Goal: Transaction & Acquisition: Download file/media

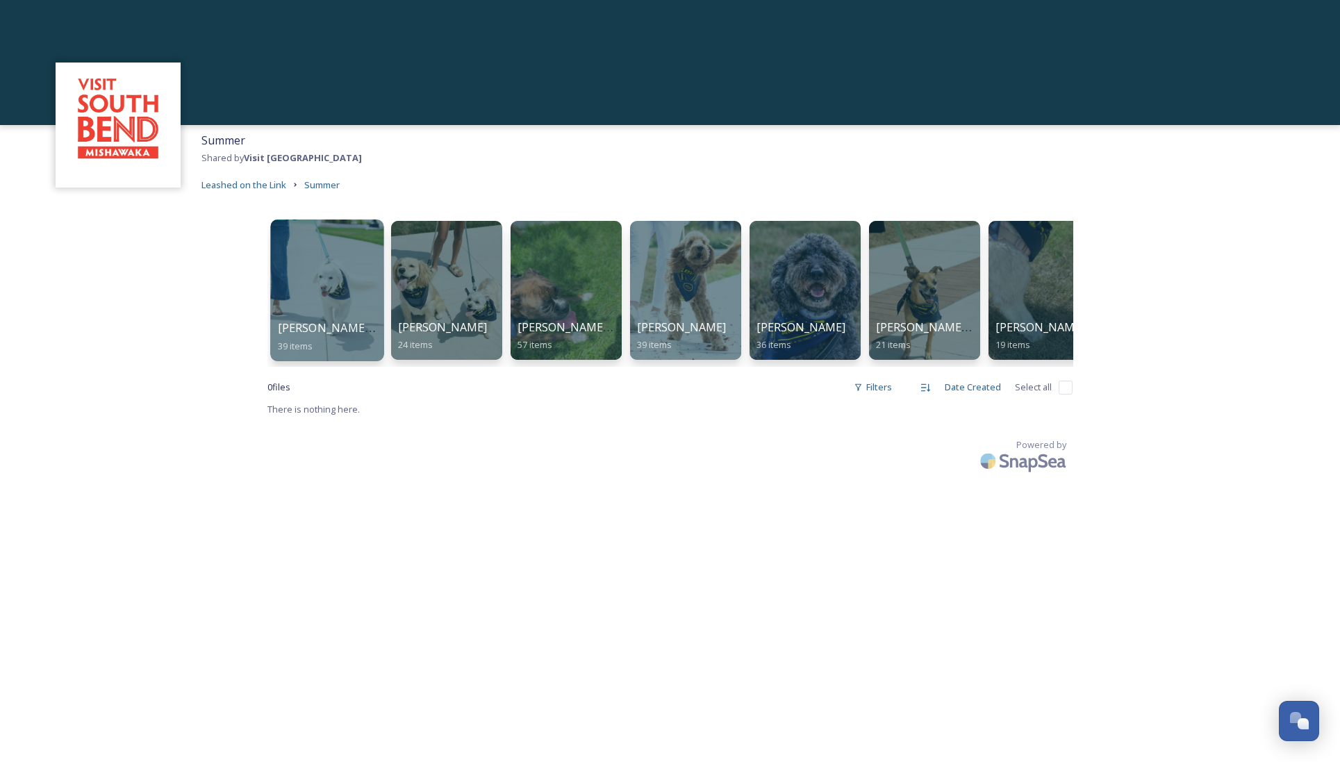
click at [317, 274] on div at bounding box center [326, 291] width 113 height 142
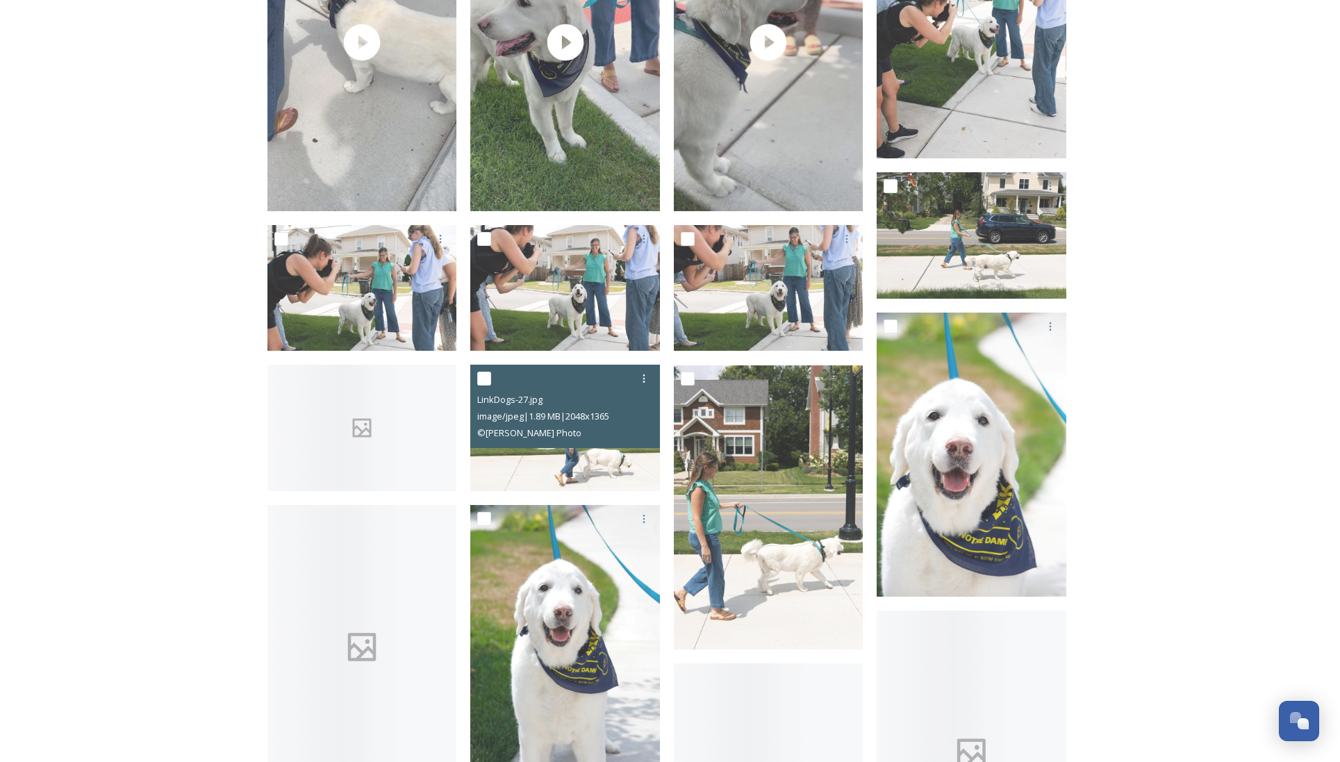
scroll to position [1475, 0]
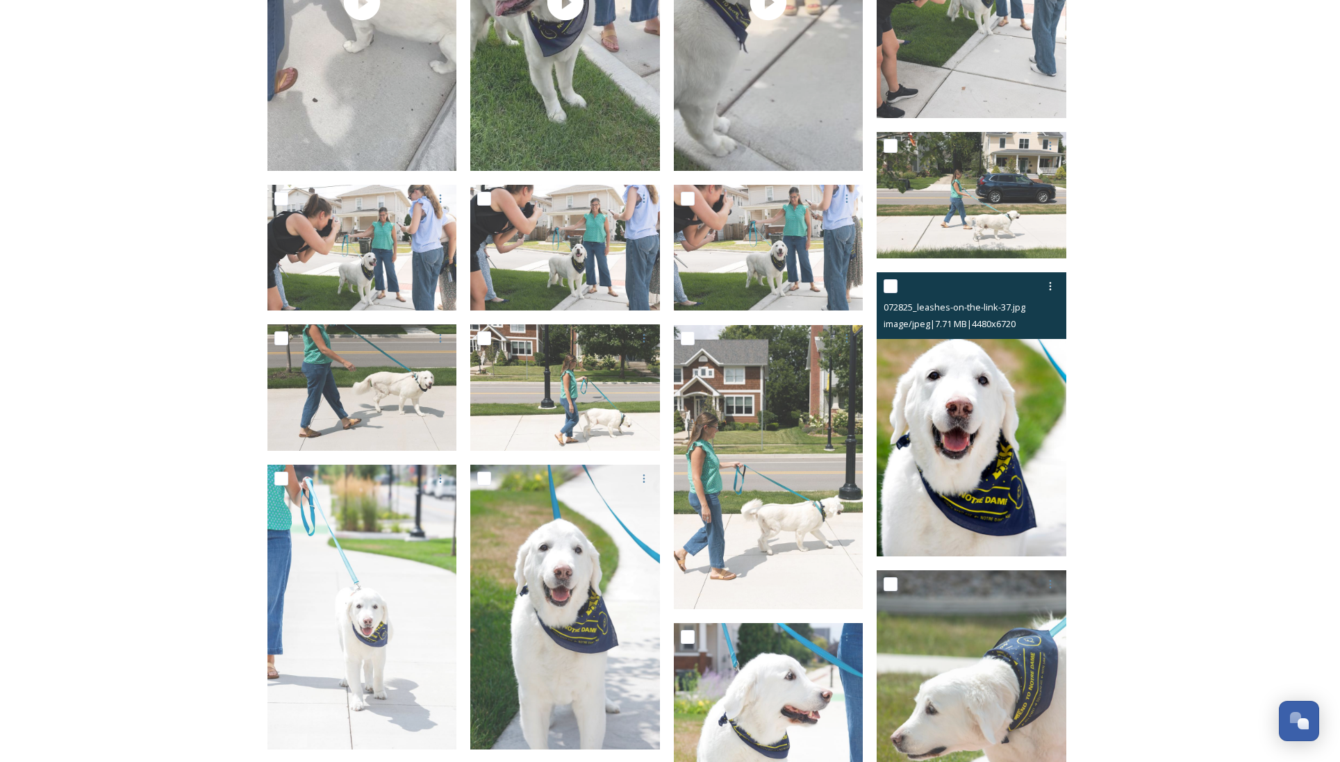
click at [985, 349] on img at bounding box center [972, 414] width 190 height 285
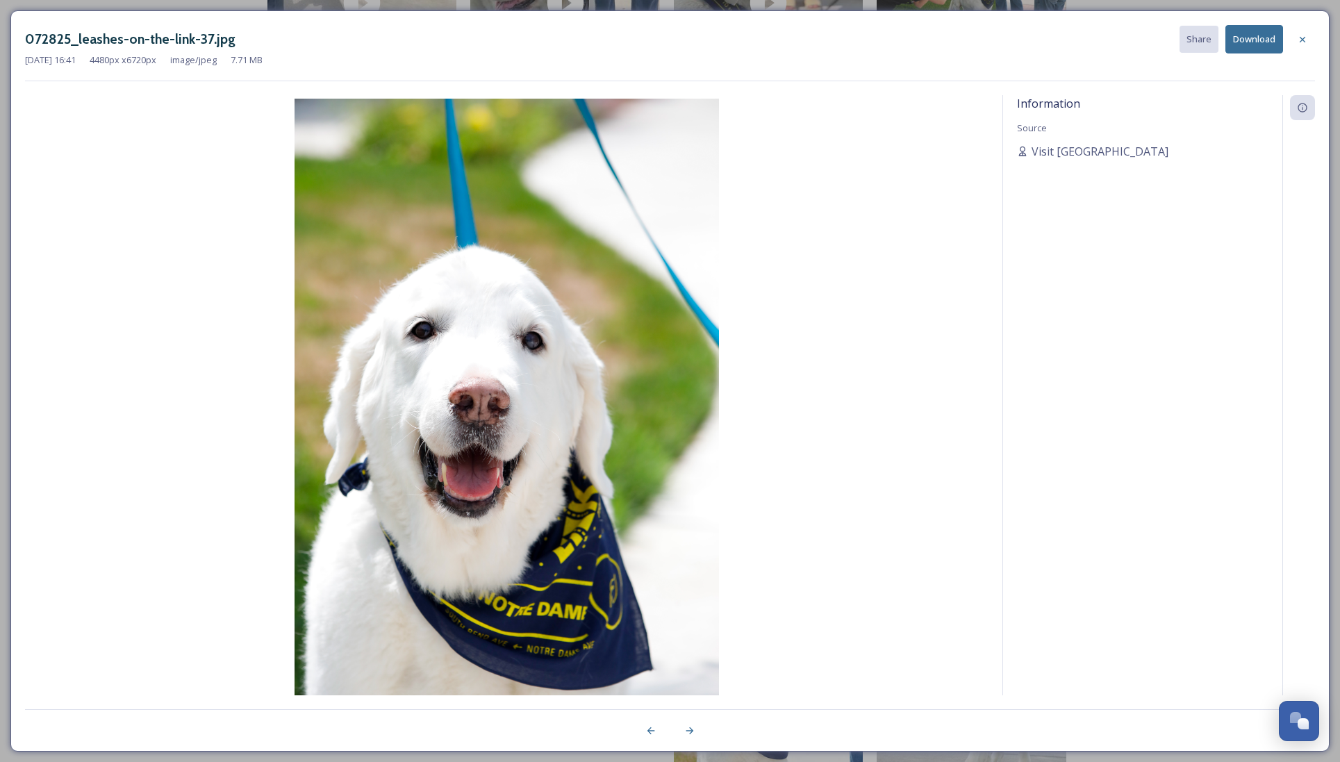
click at [1264, 38] on button "Download" at bounding box center [1254, 39] width 58 height 28
click at [1304, 40] on icon at bounding box center [1302, 39] width 11 height 11
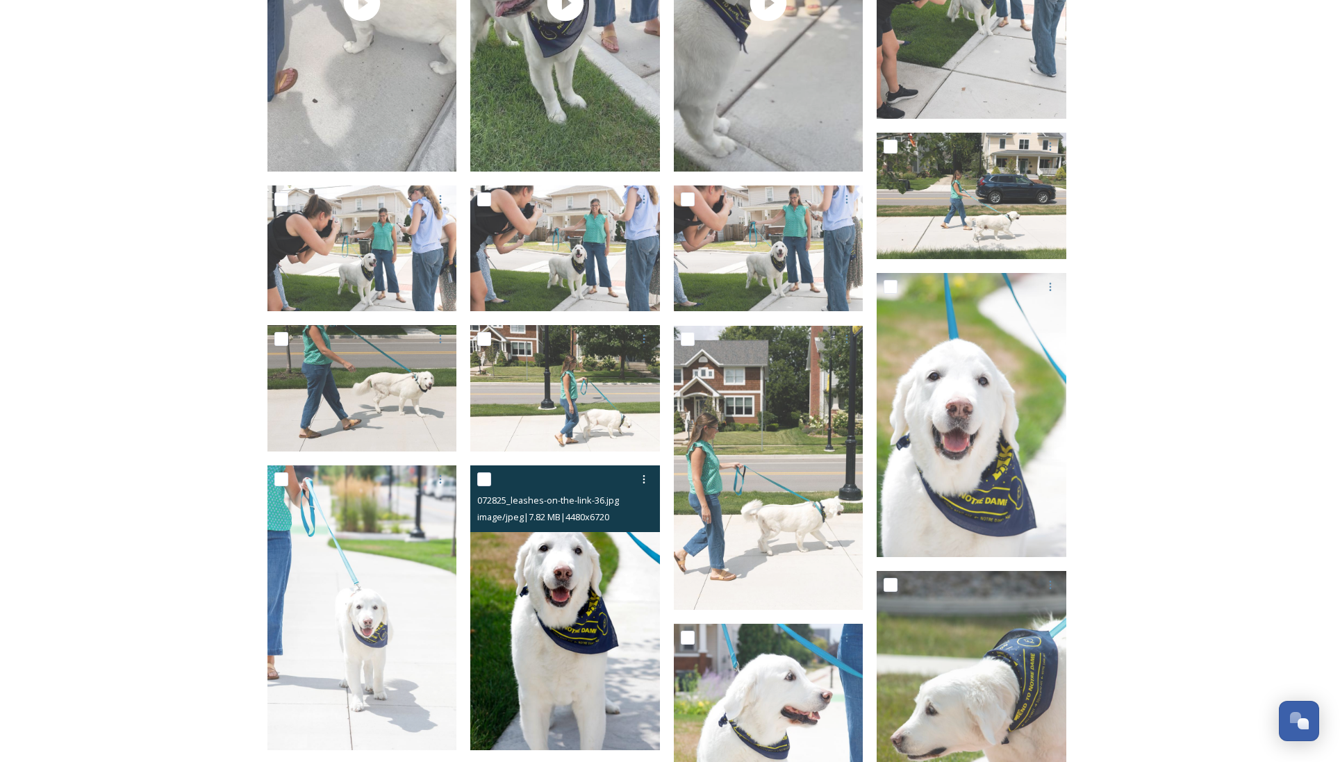
click at [581, 631] on img at bounding box center [565, 607] width 190 height 285
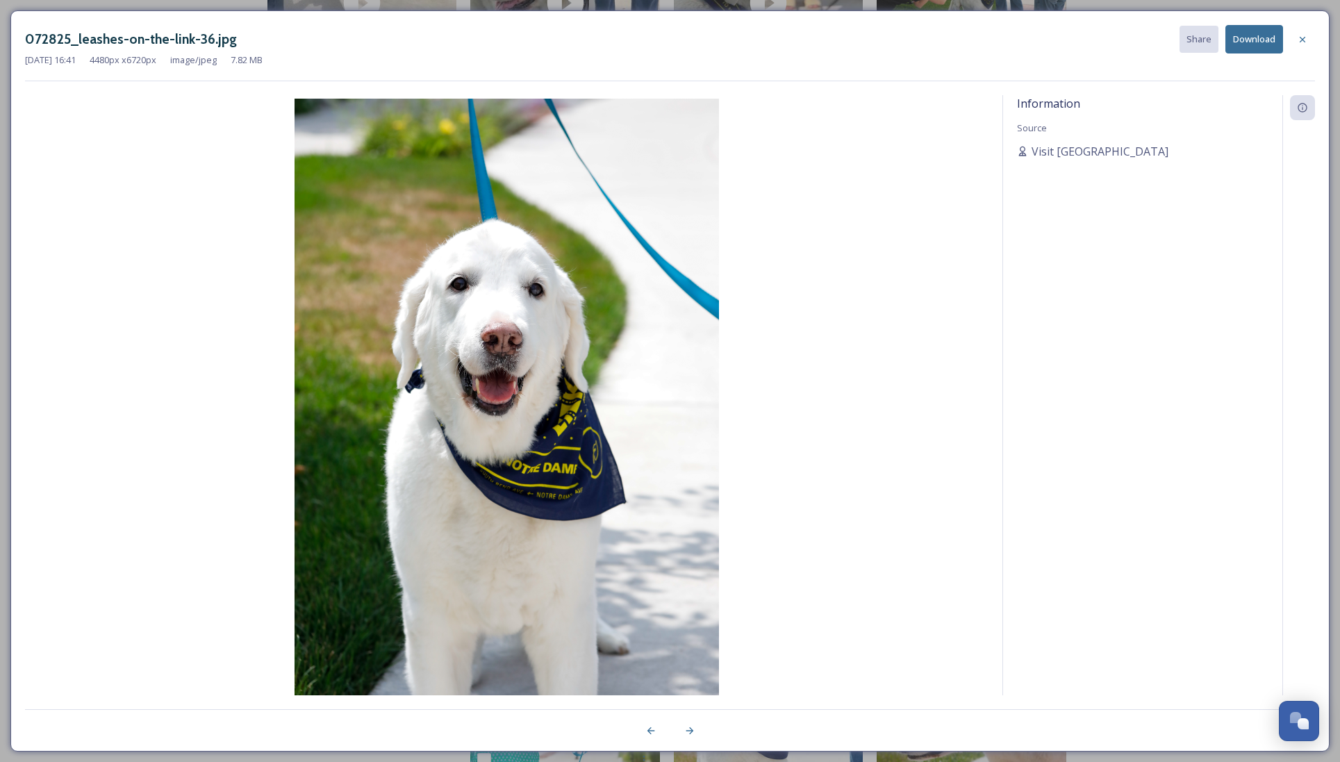
click at [1256, 37] on button "Download" at bounding box center [1254, 39] width 58 height 28
click at [1306, 40] on icon at bounding box center [1302, 39] width 11 height 11
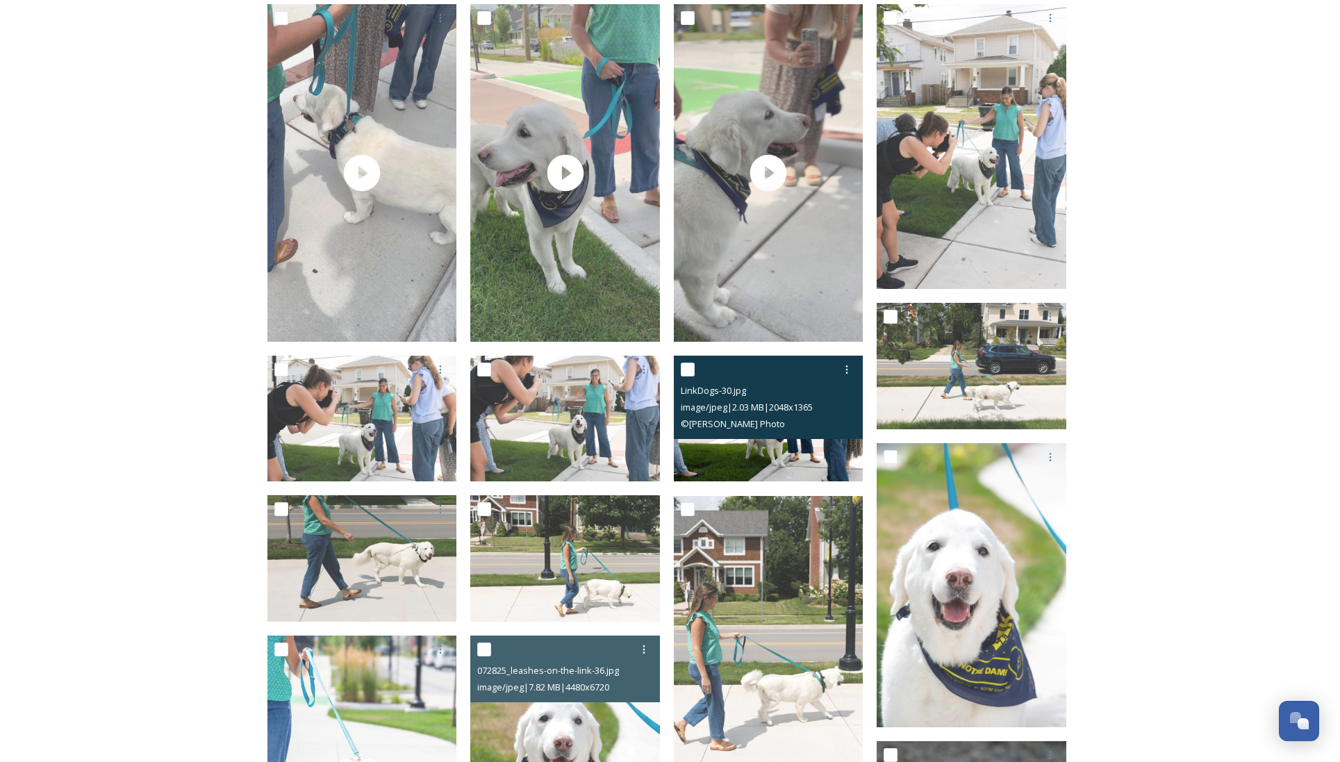
scroll to position [1303, 0]
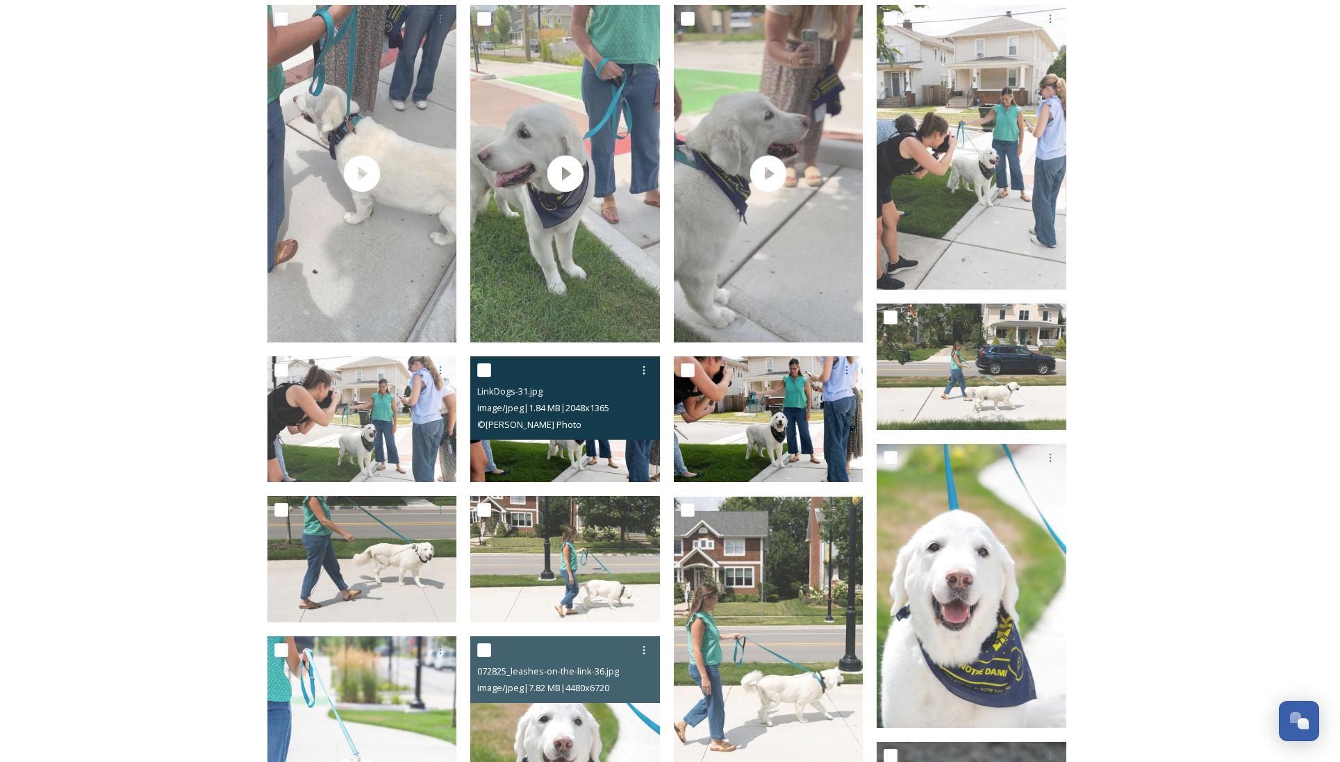
click at [616, 461] on img at bounding box center [565, 419] width 190 height 126
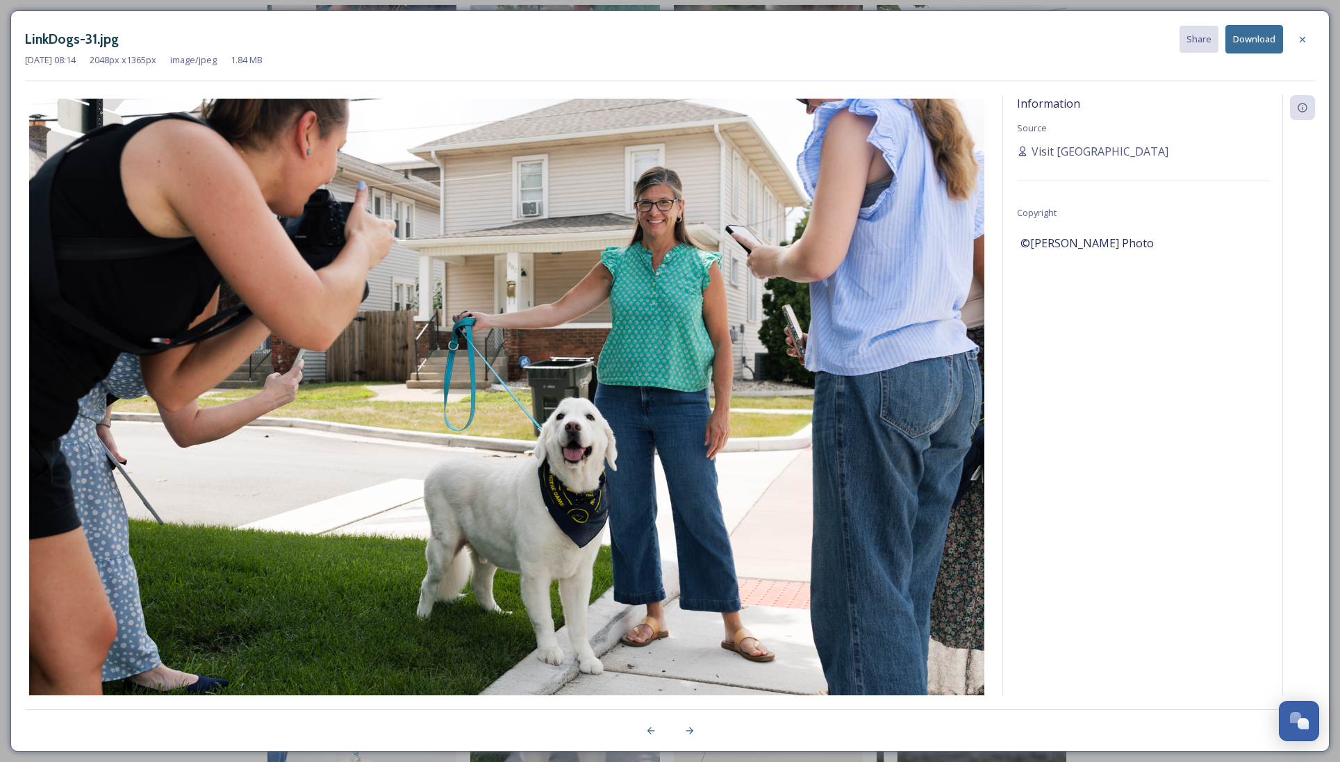
click at [1260, 41] on button "Download" at bounding box center [1254, 39] width 58 height 28
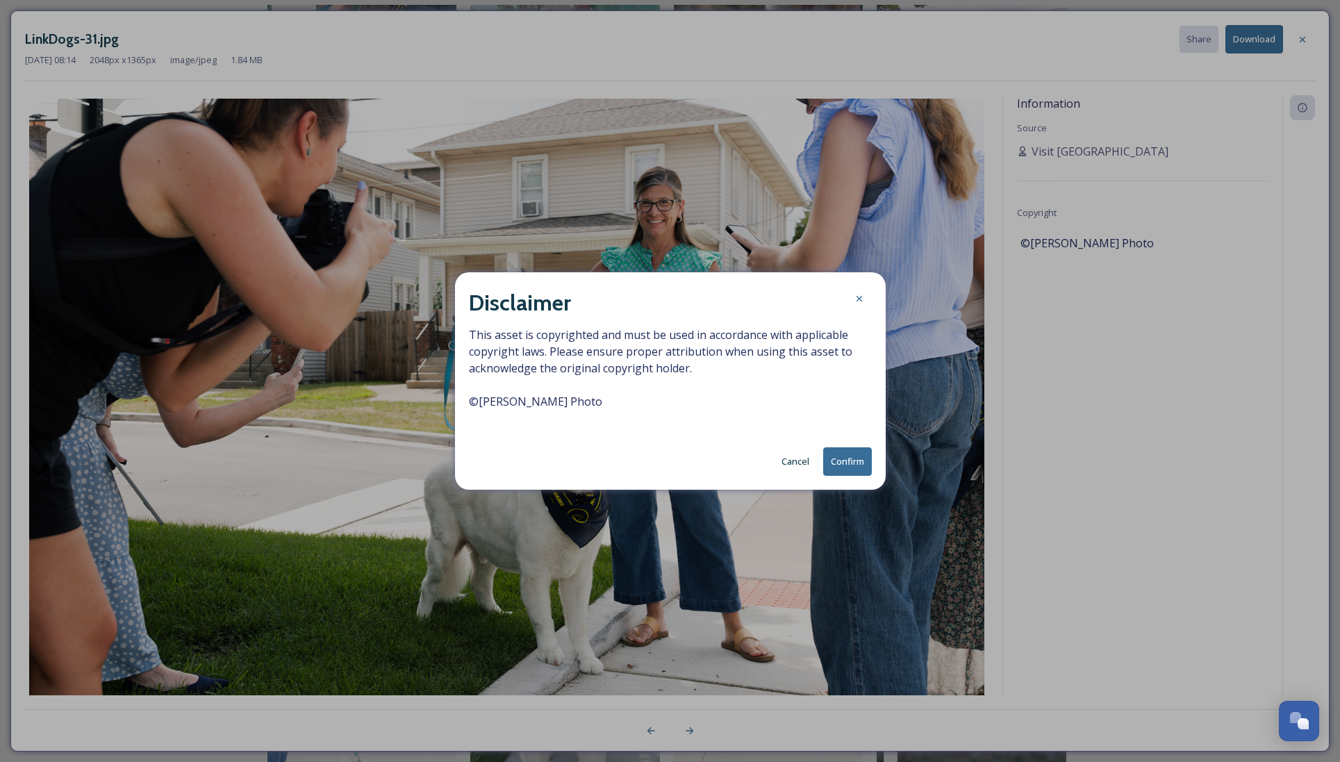
click at [855, 453] on button "Confirm" at bounding box center [847, 461] width 49 height 28
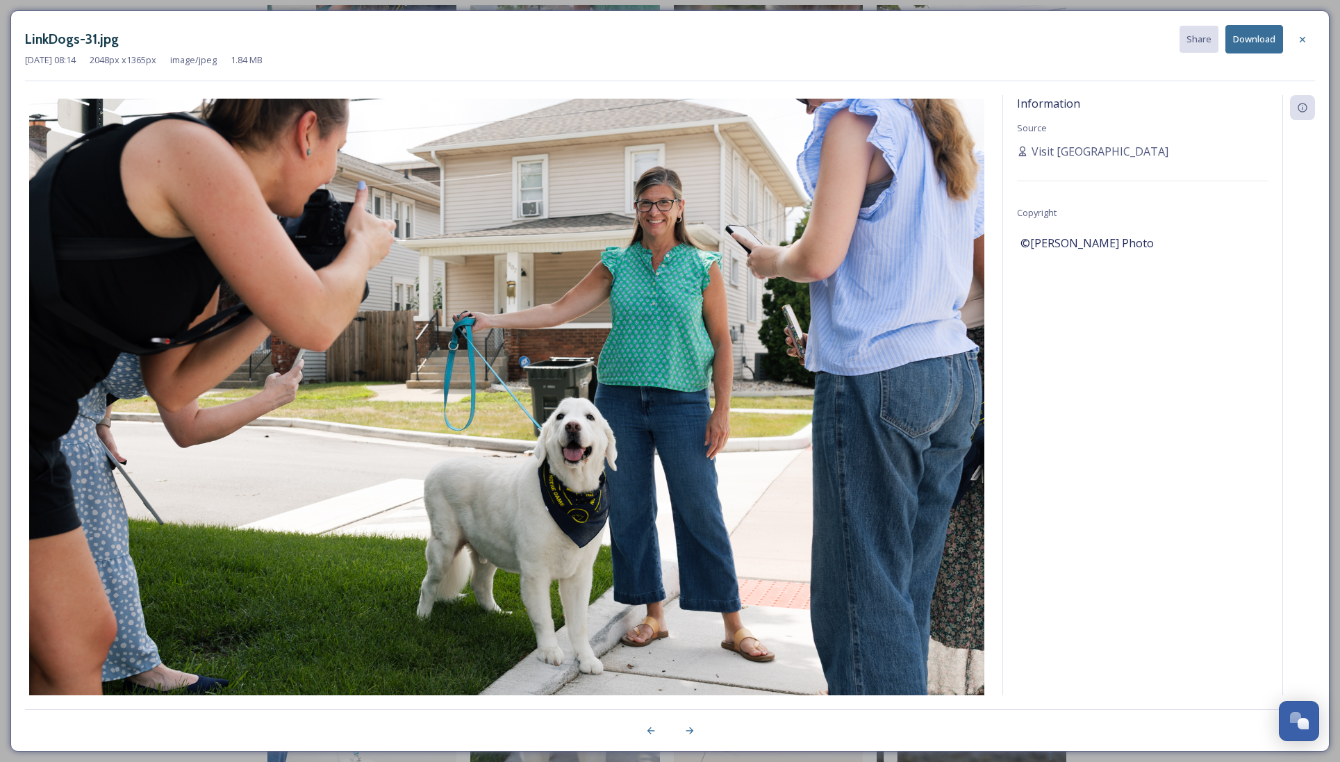
scroll to position [1299, 0]
click at [1304, 42] on icon at bounding box center [1303, 39] width 6 height 6
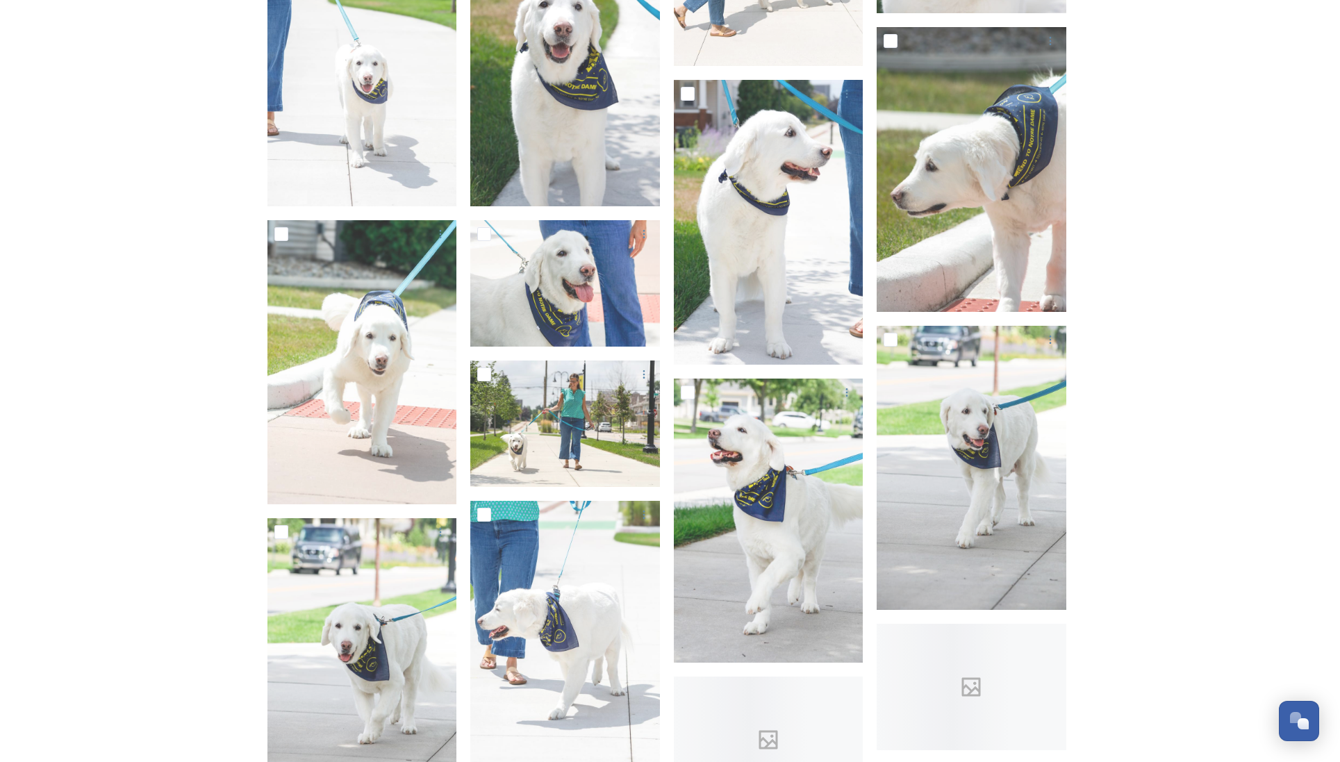
scroll to position [2042, 0]
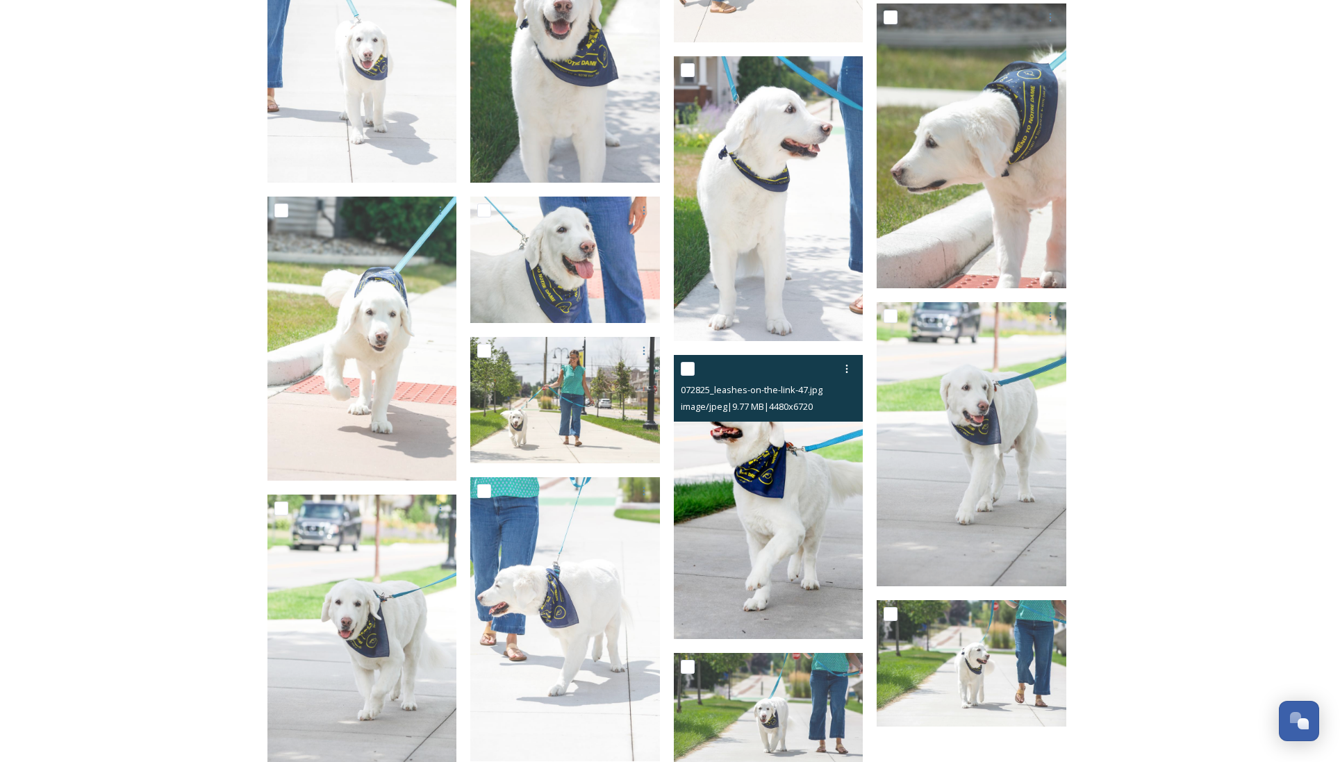
click at [770, 507] on img at bounding box center [769, 497] width 190 height 285
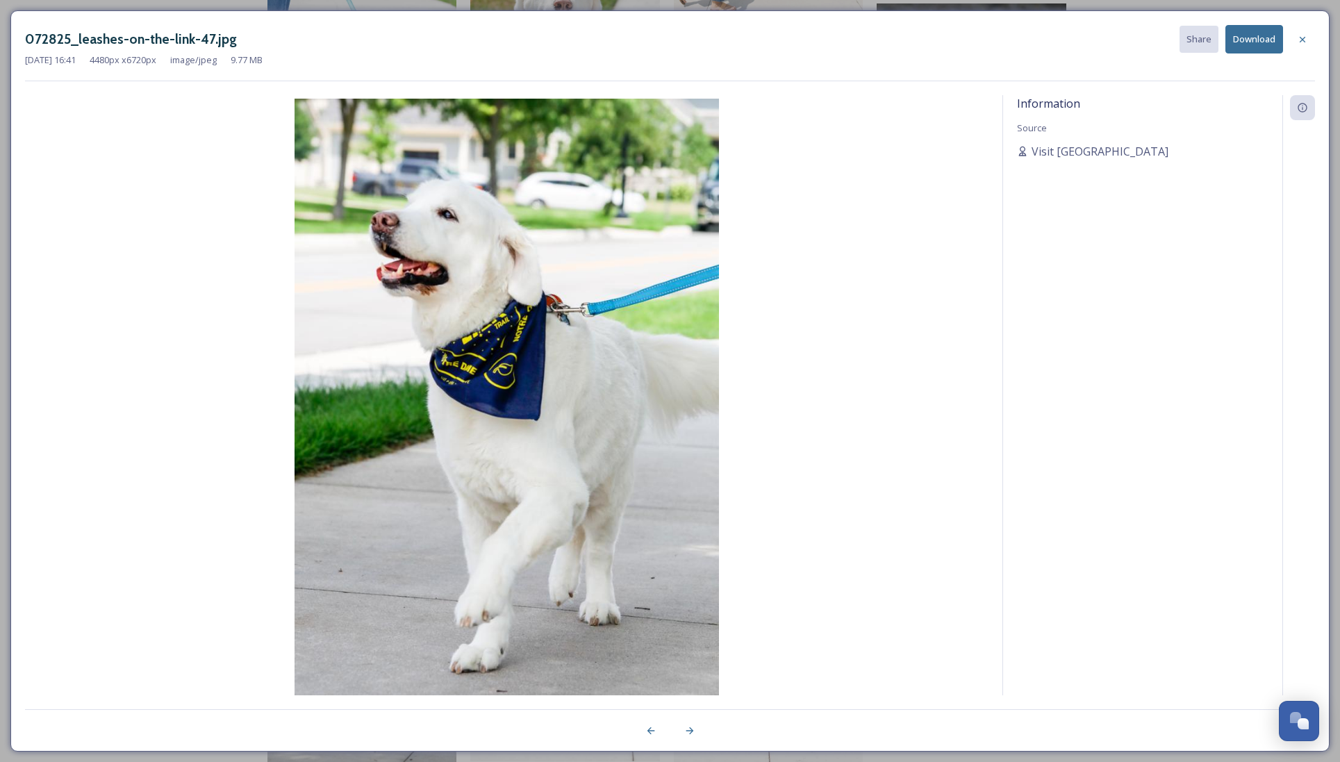
click at [1267, 40] on button "Download" at bounding box center [1254, 39] width 58 height 28
click at [1262, 42] on button "Download" at bounding box center [1254, 39] width 58 height 28
click at [1302, 38] on icon at bounding box center [1303, 39] width 6 height 6
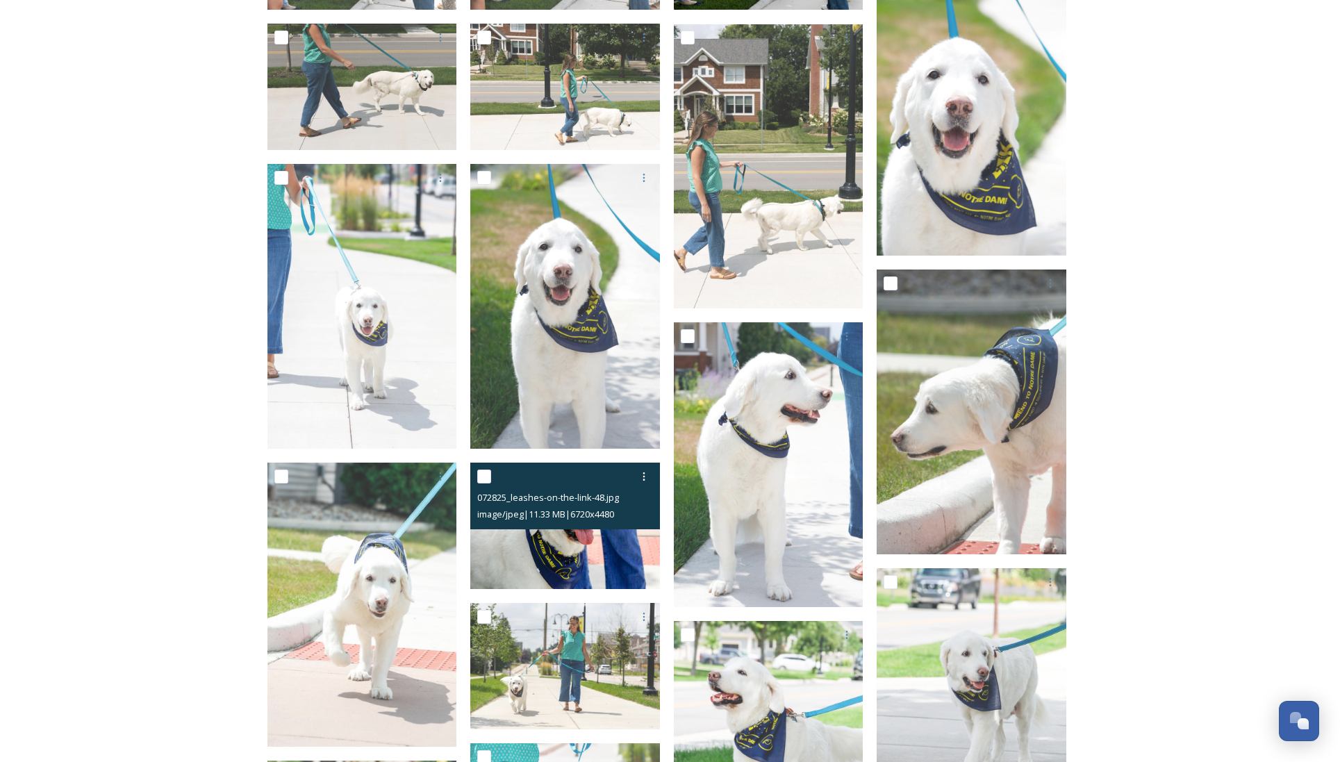
scroll to position [1873, 0]
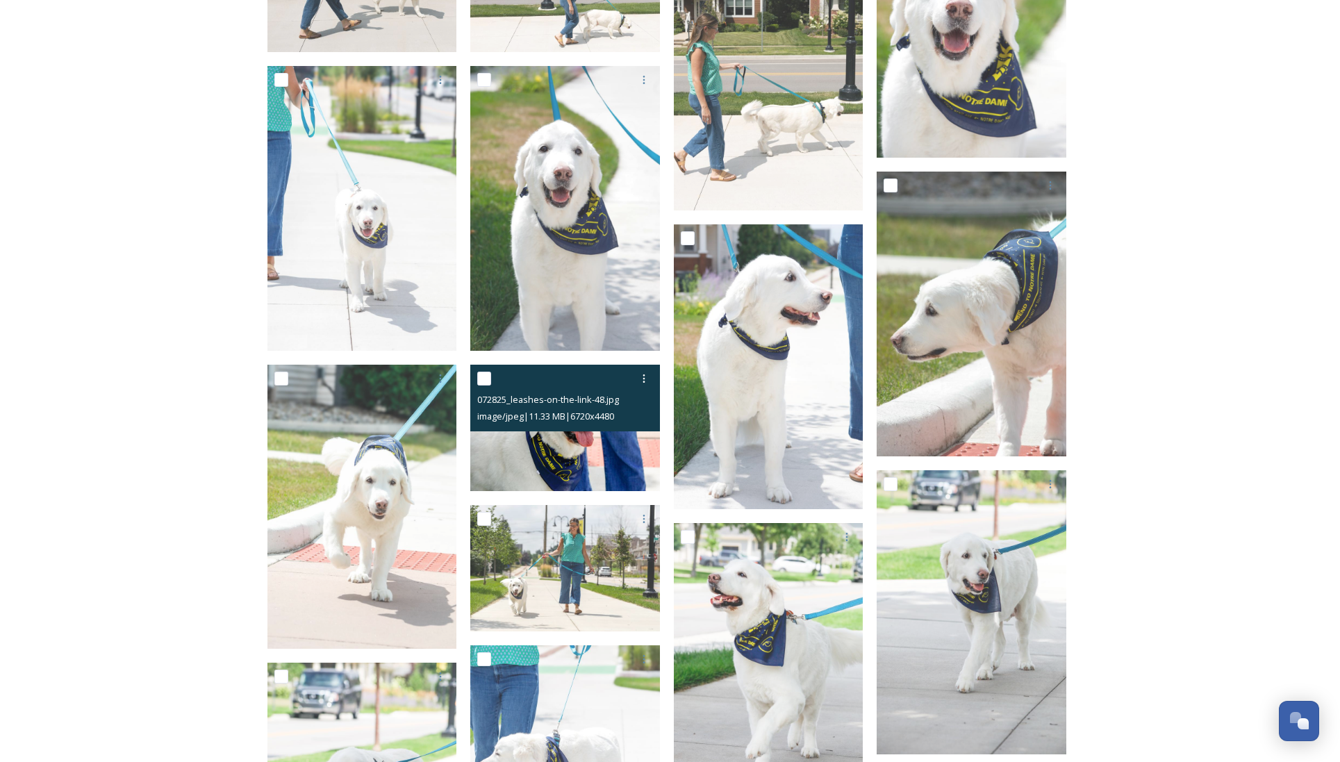
click at [613, 454] on img at bounding box center [565, 428] width 190 height 126
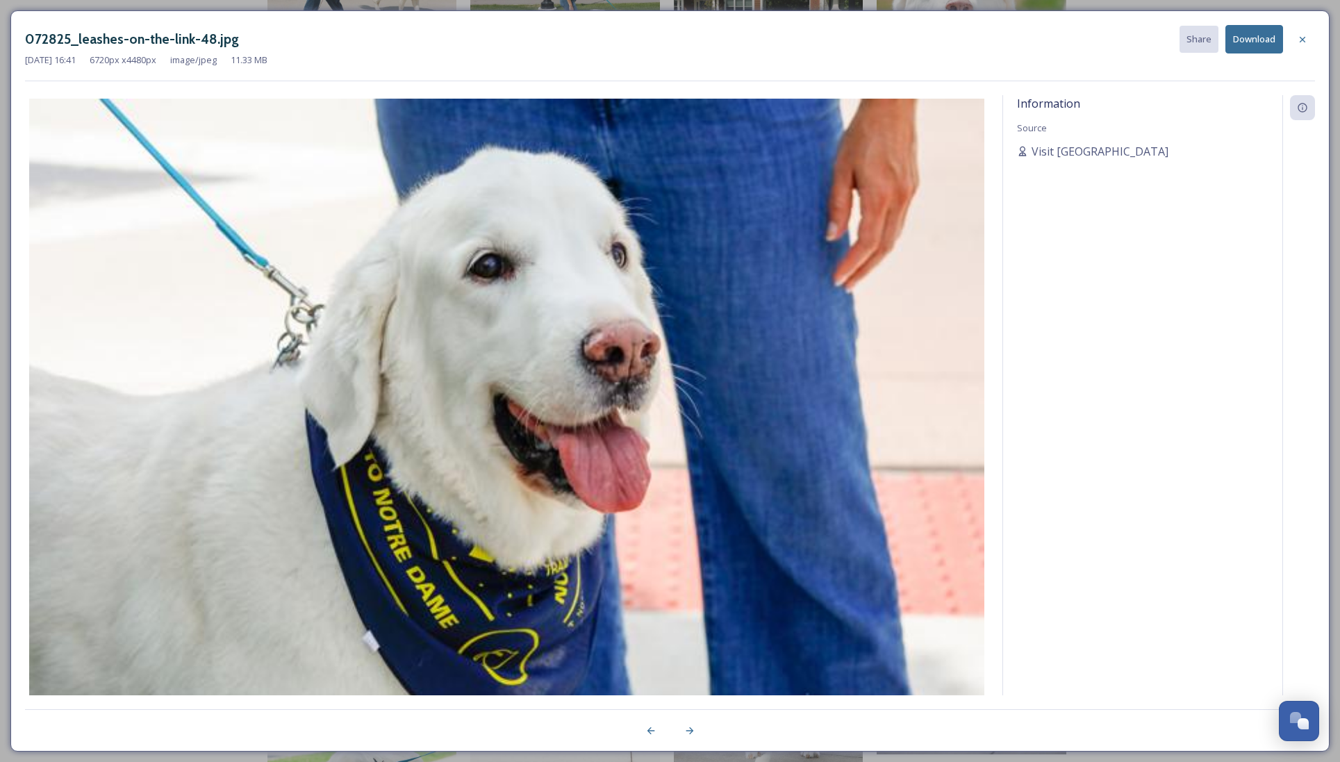
click at [1266, 40] on button "Download" at bounding box center [1254, 39] width 58 height 28
